Goal: Information Seeking & Learning: Learn about a topic

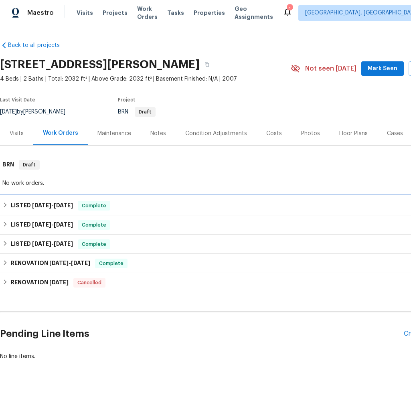
click at [6, 204] on icon at bounding box center [5, 205] width 6 height 6
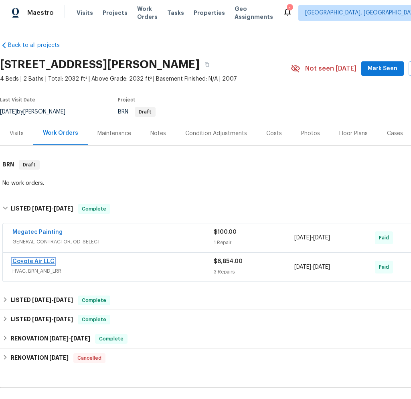
click at [39, 260] on link "Coyote Air LLC" at bounding box center [33, 262] width 42 height 6
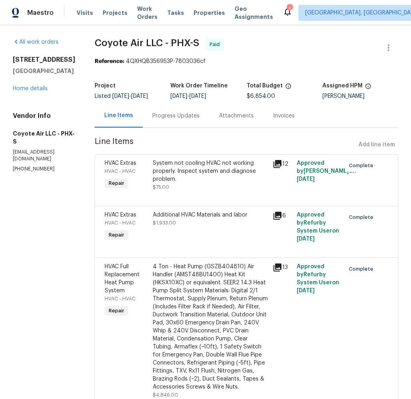
click at [151, 267] on div "4 Ton - Heat Pump (GSZB404810) Air Handler (AMST48BU1400) Heat Kit (HKSX10XC) o…" at bounding box center [211, 331] width 120 height 141
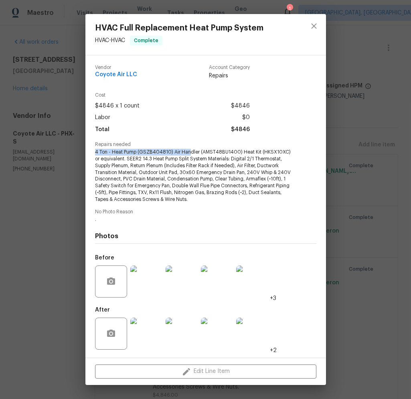
drag, startPoint x: 95, startPoint y: 151, endPoint x: 185, endPoint y: 156, distance: 90.0
click at [187, 155] on span "4 Ton - Heat Pump (GSZB404810) Air Handler (AMST48BU1400) Heat Kit (HKSX10XC) o…" at bounding box center [195, 176] width 200 height 54
click at [185, 156] on span "4 Ton - Heat Pump (GSZB404810) Air Handler (AMST48BU1400) Heat Kit (HKSX10XC) o…" at bounding box center [195, 176] width 200 height 54
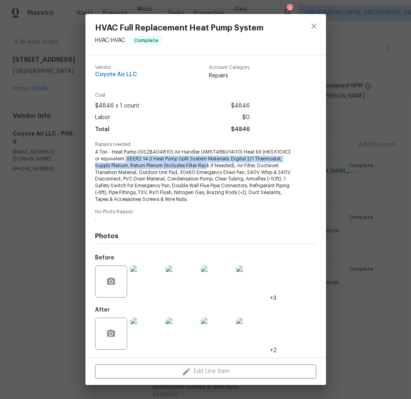
drag, startPoint x: 120, startPoint y: 160, endPoint x: 191, endPoint y: 167, distance: 71.4
click at [191, 167] on span "4 Ton - Heat Pump (GSZB404810) Air Handler (AMST48BU1400) Heat Kit (HKSX10XC) o…" at bounding box center [195, 176] width 200 height 54
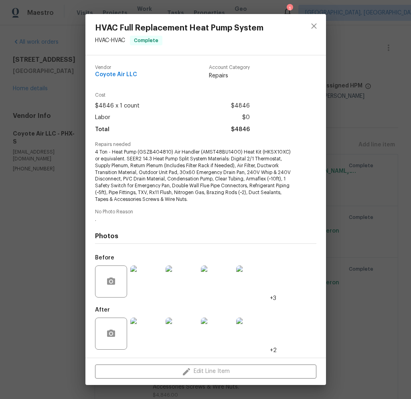
click at [59, 196] on div "HVAC Full Replacement Heat Pump System HVAC - HVAC Complete Vendor Coyote Air L…" at bounding box center [205, 199] width 411 height 399
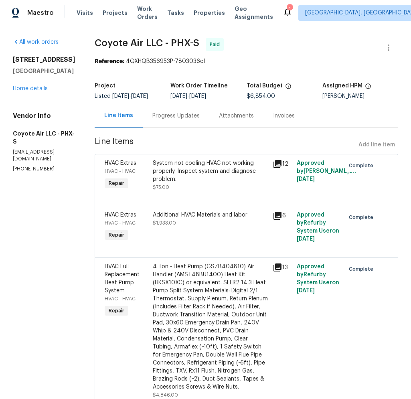
click at [59, 196] on div "HVAC Full Replacement Heat Pump System HVAC - HVAC Complete Vendor Coyote Air L…" at bounding box center [205, 199] width 411 height 399
click at [33, 87] on link "Home details" at bounding box center [30, 89] width 35 height 6
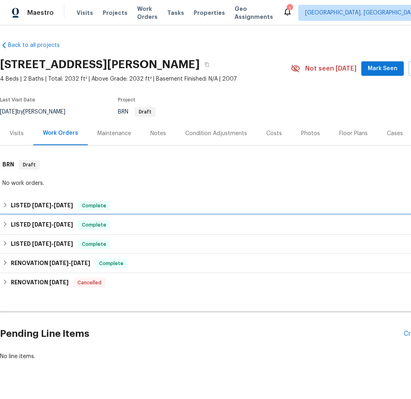
click at [18, 222] on h6 "LISTED [DATE] - [DATE]" at bounding box center [42, 225] width 62 height 10
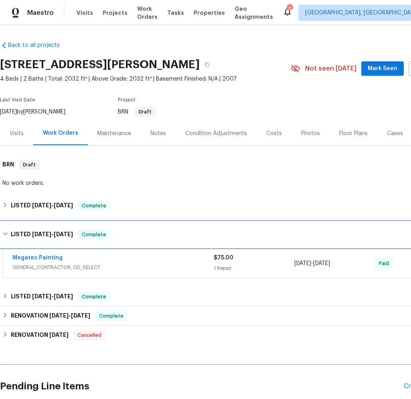
click at [13, 230] on h6 "LISTED [DATE] - [DATE]" at bounding box center [42, 235] width 62 height 10
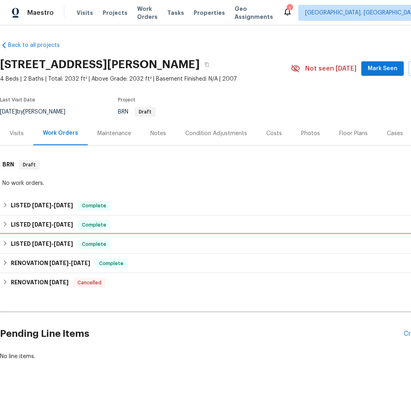
click at [41, 242] on span "[DATE]" at bounding box center [41, 244] width 19 height 6
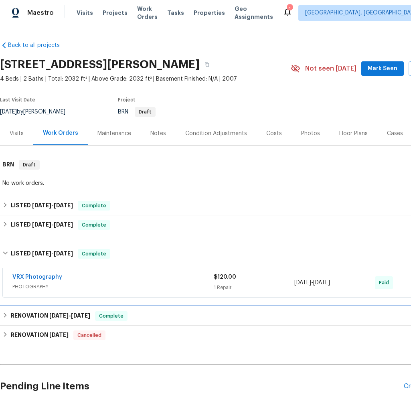
click at [43, 316] on h6 "RENOVATION [DATE] - [DATE]" at bounding box center [50, 317] width 79 height 10
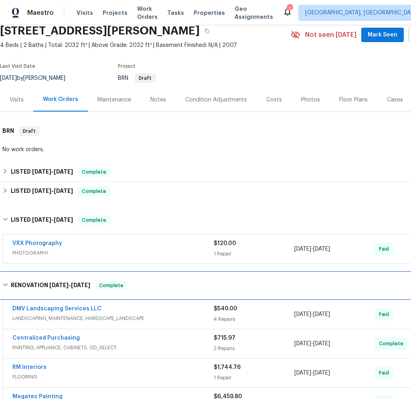
scroll to position [106, 0]
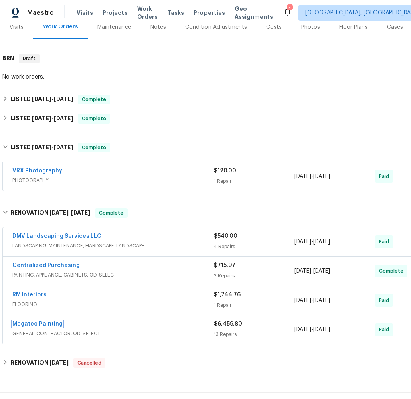
click at [41, 323] on link "Megatec Painting" at bounding box center [37, 325] width 50 height 6
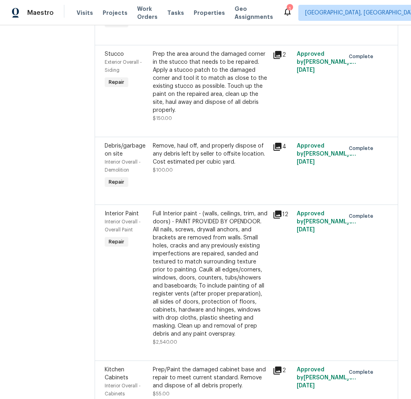
scroll to position [373, 0]
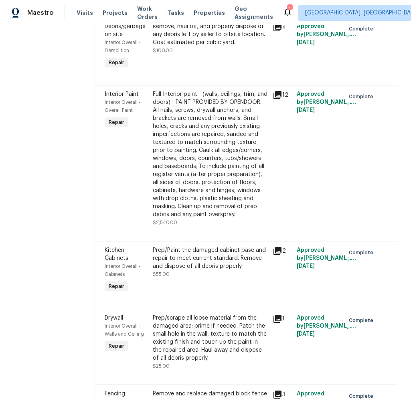
drag, startPoint x: 179, startPoint y: 86, endPoint x: 167, endPoint y: 85, distance: 12.1
click at [169, 85] on div "Debris/garbage on site Interior Overall - Demolition Repair Remove, haul off, a…" at bounding box center [247, 51] width 304 height 68
click at [165, 113] on div "Full Interior paint - (walls, ceilings, trim, and doors) - PAINT PROVIDED BY OP…" at bounding box center [211, 154] width 116 height 128
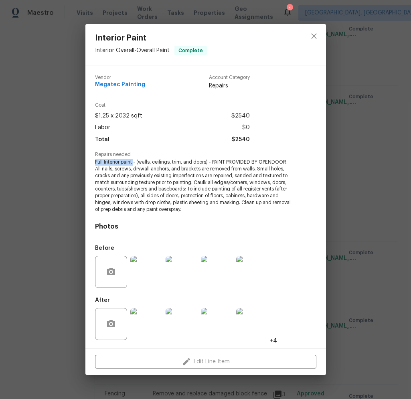
drag, startPoint x: 95, startPoint y: 161, endPoint x: 134, endPoint y: 162, distance: 39.7
click at [134, 162] on span "Full Interior paint - (walls, ceilings, trim, and doors) - PAINT PROVIDED BY OP…" at bounding box center [195, 186] width 200 height 54
copy span "Full Interior paint"
click at [18, 193] on div "Interior Paint Interior Overall - Overall Paint Complete Vendor Megatec Paintin…" at bounding box center [205, 199] width 411 height 399
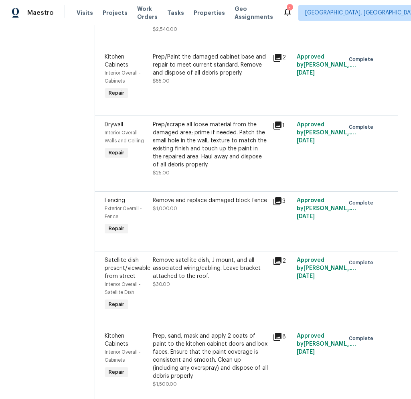
scroll to position [610, 0]
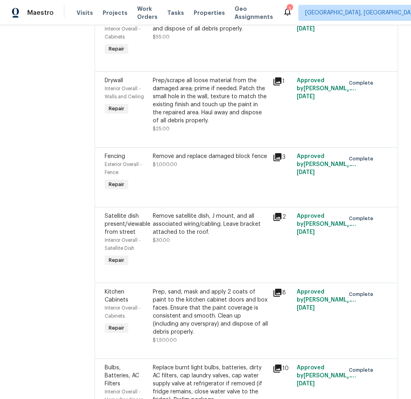
click at [163, 161] on div "Remove and replace damaged block fence" at bounding box center [211, 157] width 116 height 8
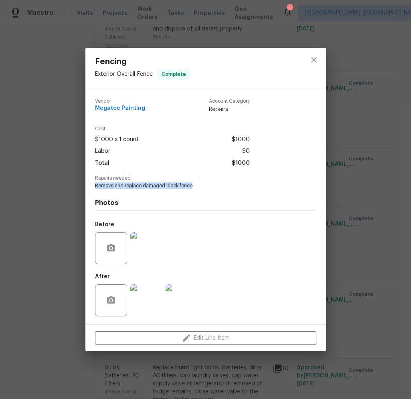
drag, startPoint x: 95, startPoint y: 186, endPoint x: 199, endPoint y: 185, distance: 104.4
click at [200, 185] on span "Remove and replace damaged block fence" at bounding box center [195, 186] width 200 height 7
copy span "Remove and replace damaged block fence"
click at [43, 261] on div "Fencing Exterior Overall - Fence Complete Vendor Megatec Painting Account Categ…" at bounding box center [205, 199] width 411 height 399
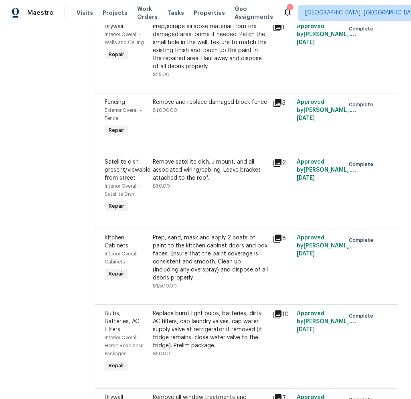
scroll to position [682, 0]
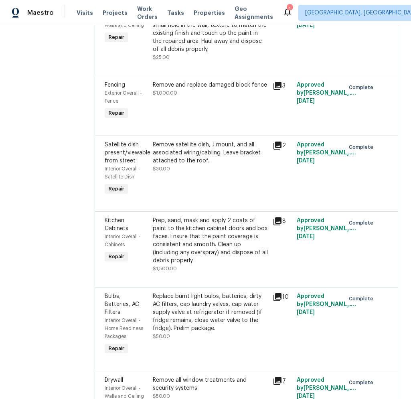
click at [159, 239] on div "Prep, sand, mask and apply 2 coats of paint to the kitchen cabinet doors and bo…" at bounding box center [211, 241] width 116 height 48
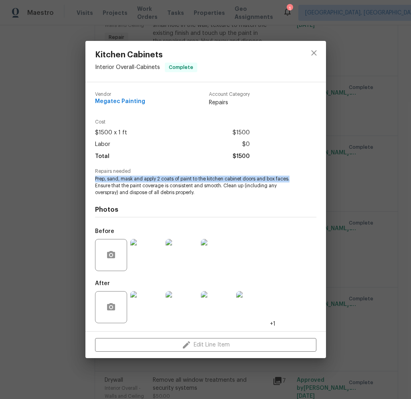
drag, startPoint x: 101, startPoint y: 179, endPoint x: 293, endPoint y: 179, distance: 192.3
click at [293, 179] on span "Prep, sand, mask and apply 2 coats of paint to the kitchen cabinet doors and bo…" at bounding box center [195, 186] width 200 height 20
copy span "Prep, sand, mask and apply 2 coats of paint to the kitchen cabinet doors and bo…"
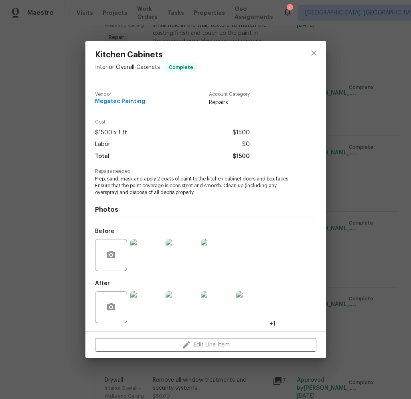
click at [73, 242] on div "Kitchen Cabinets Interior Overall - Cabinets Complete Vendor Megatec Painting A…" at bounding box center [205, 199] width 411 height 399
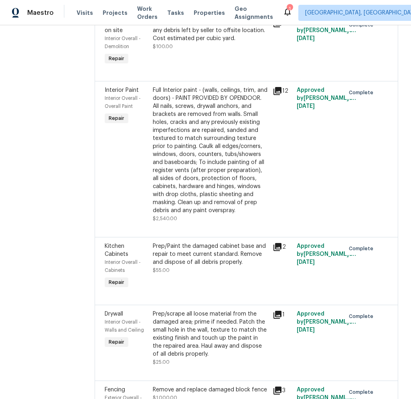
scroll to position [0, 0]
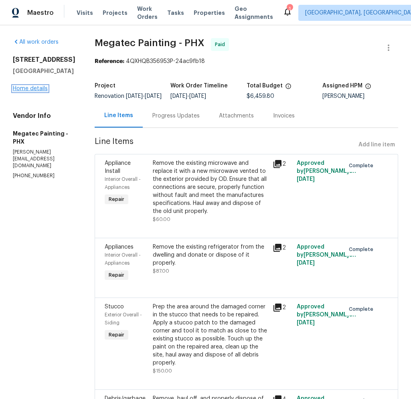
click at [39, 88] on link "Home details" at bounding box center [30, 89] width 35 height 6
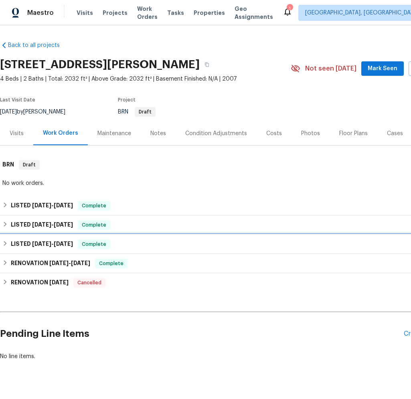
click at [43, 242] on span "[DATE]" at bounding box center [41, 244] width 19 height 6
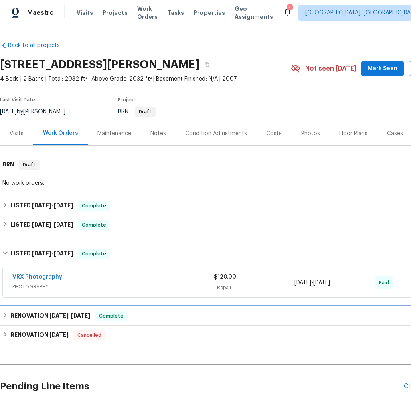
click at [40, 312] on h6 "RENOVATION [DATE] - [DATE]" at bounding box center [50, 317] width 79 height 10
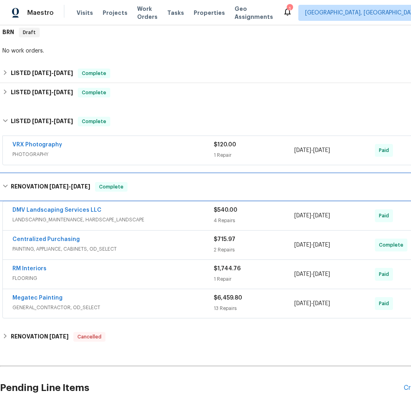
scroll to position [149, 0]
